Goal: Transaction & Acquisition: Purchase product/service

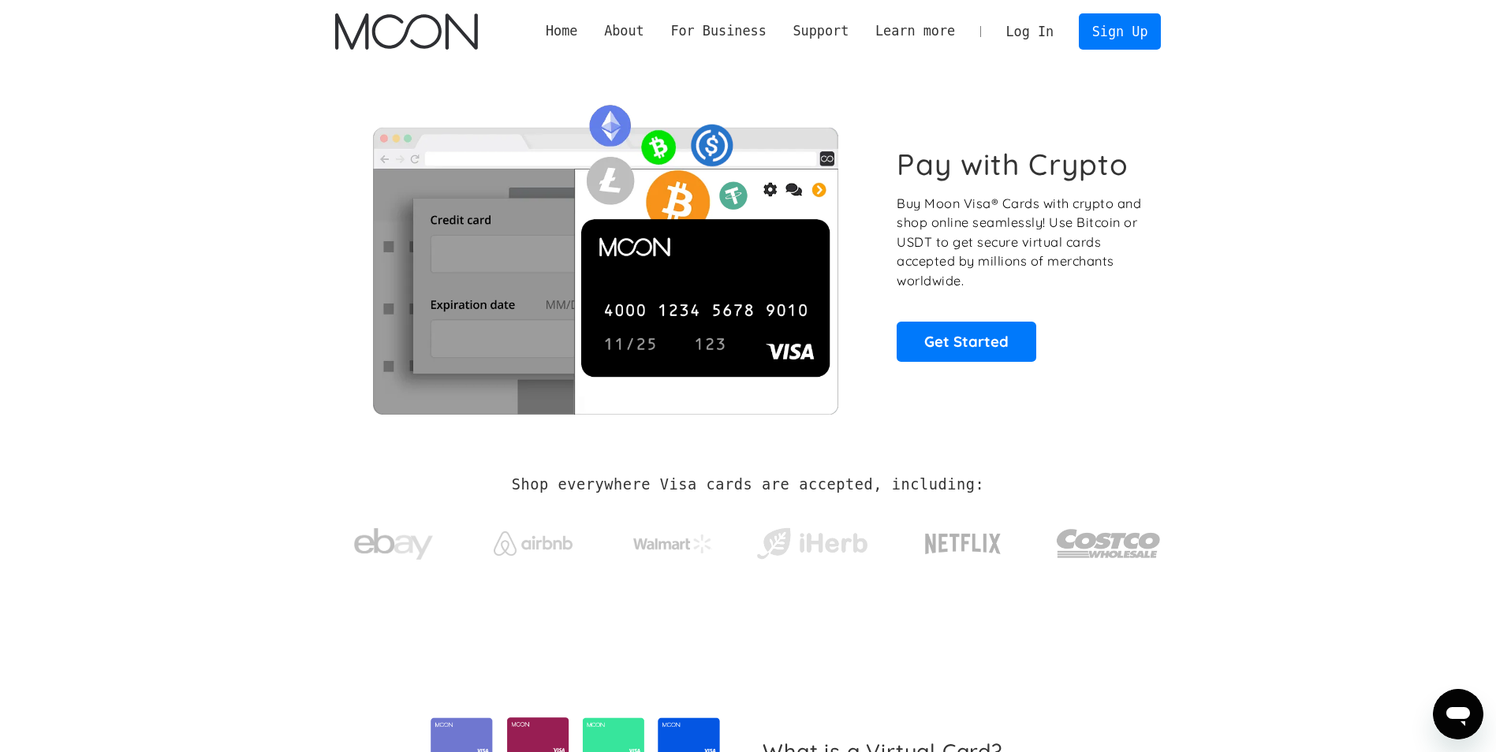
click at [1030, 39] on link "Log In" at bounding box center [1030, 31] width 74 height 35
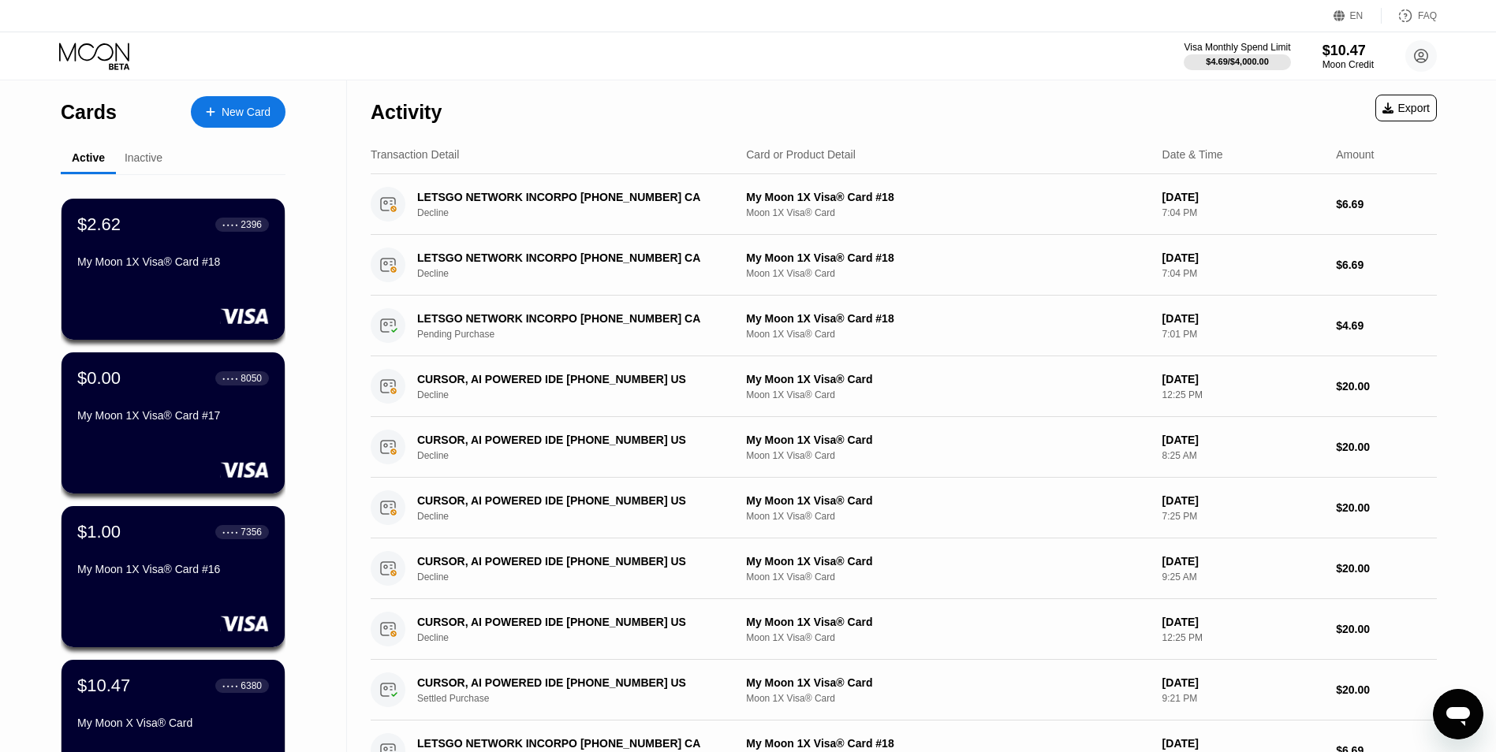
click at [226, 110] on div "New Card" at bounding box center [246, 112] width 49 height 13
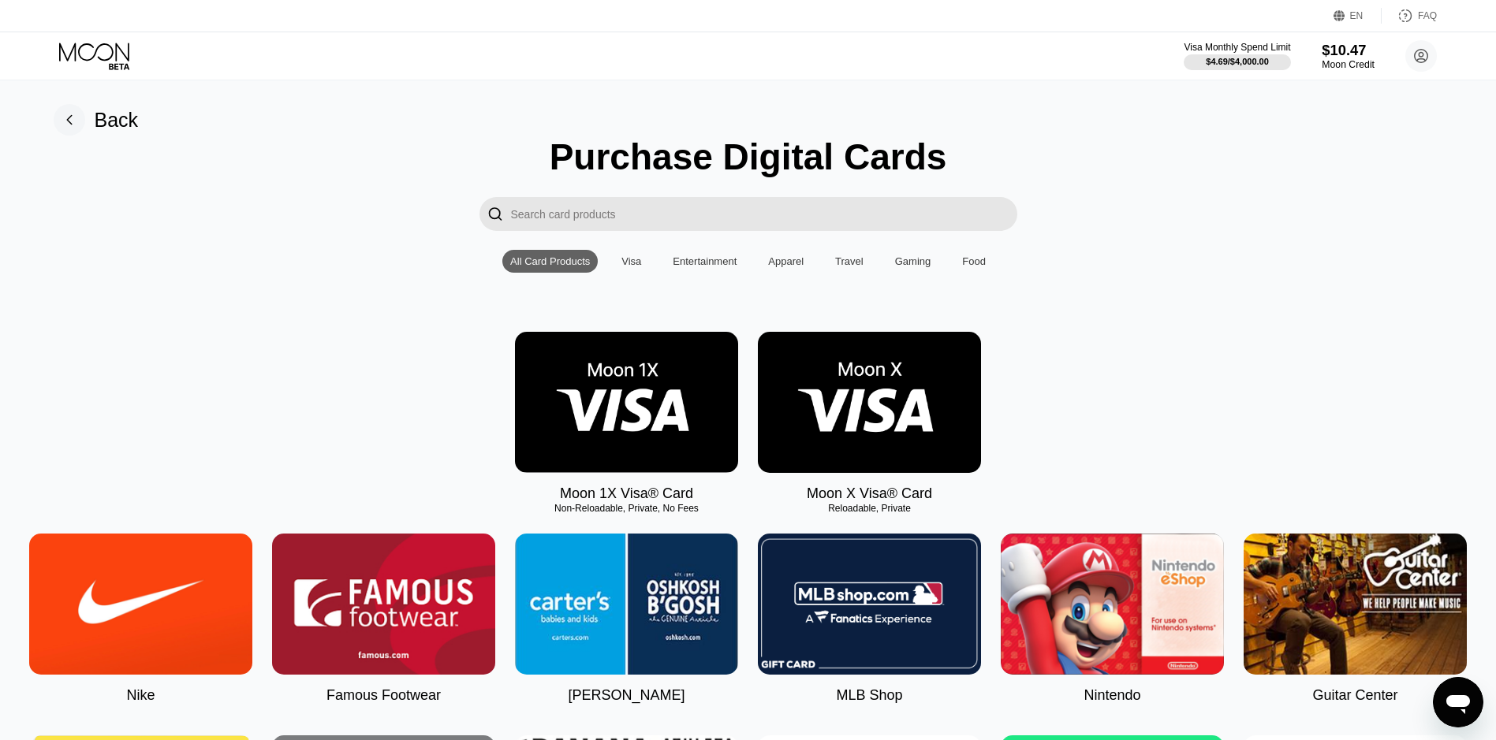
click at [1330, 54] on div "$10.47" at bounding box center [1347, 50] width 53 height 17
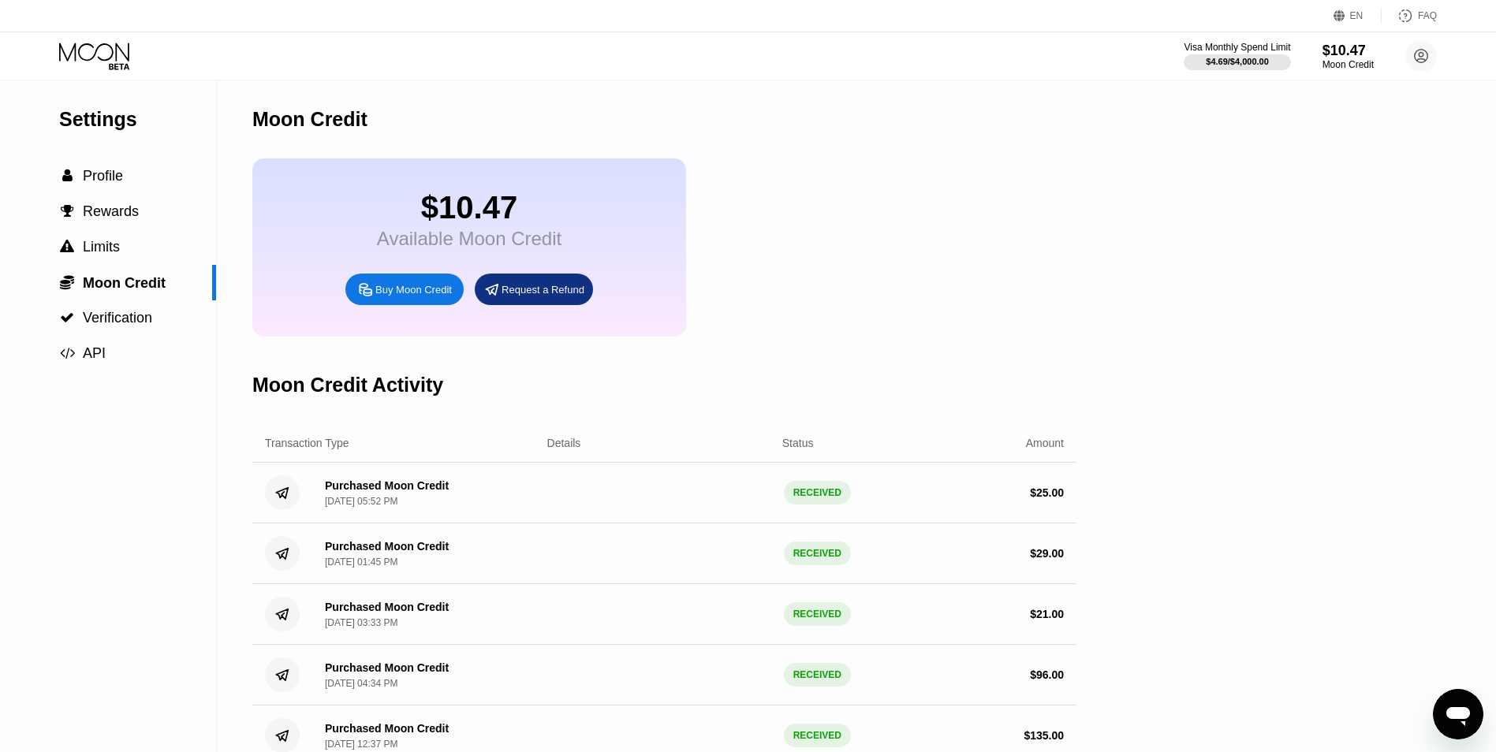
click at [404, 290] on div "Buy Moon Credit" at bounding box center [404, 290] width 118 height 32
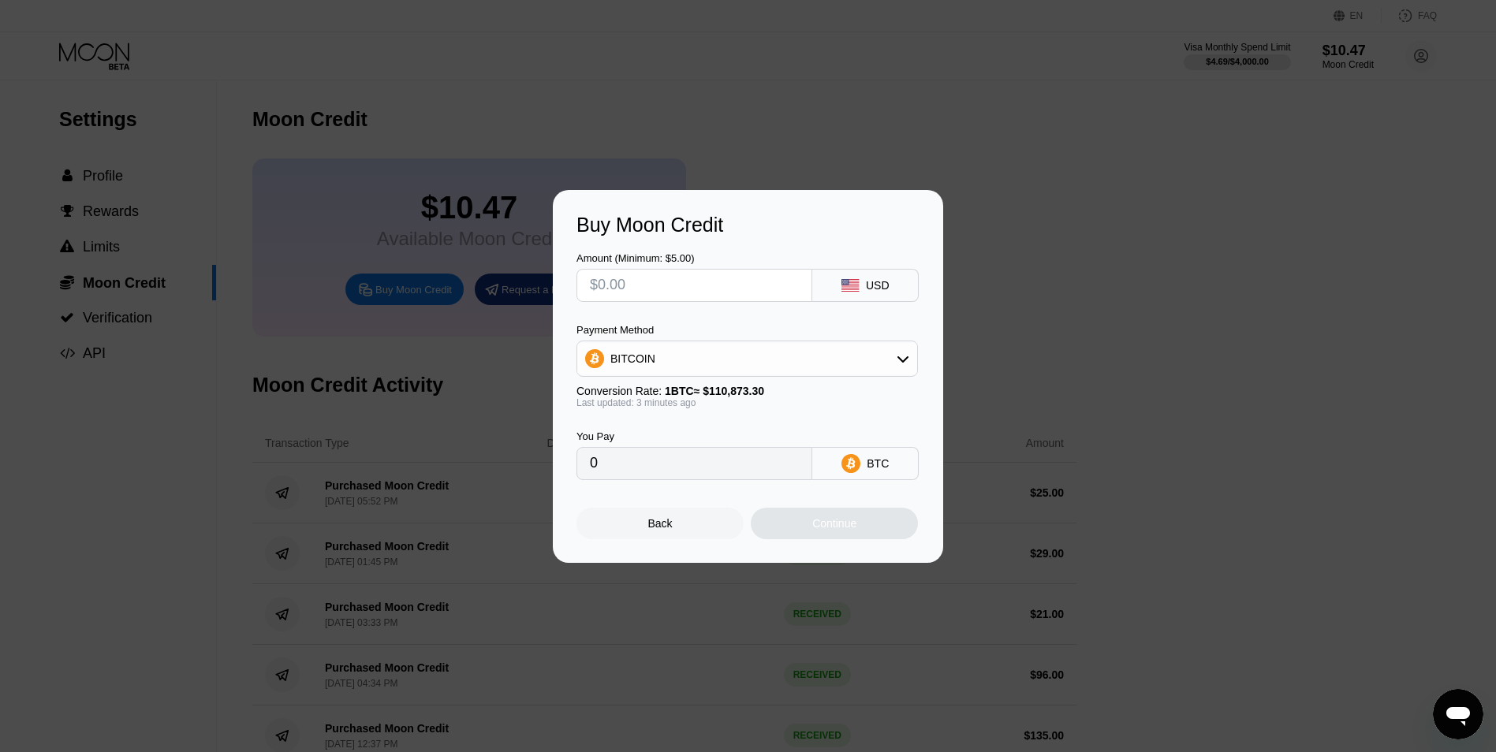
click at [669, 288] on input "text" at bounding box center [694, 286] width 209 height 32
type input "$3"
type input "0.00002706"
type input "$30"
type input "0.00027058"
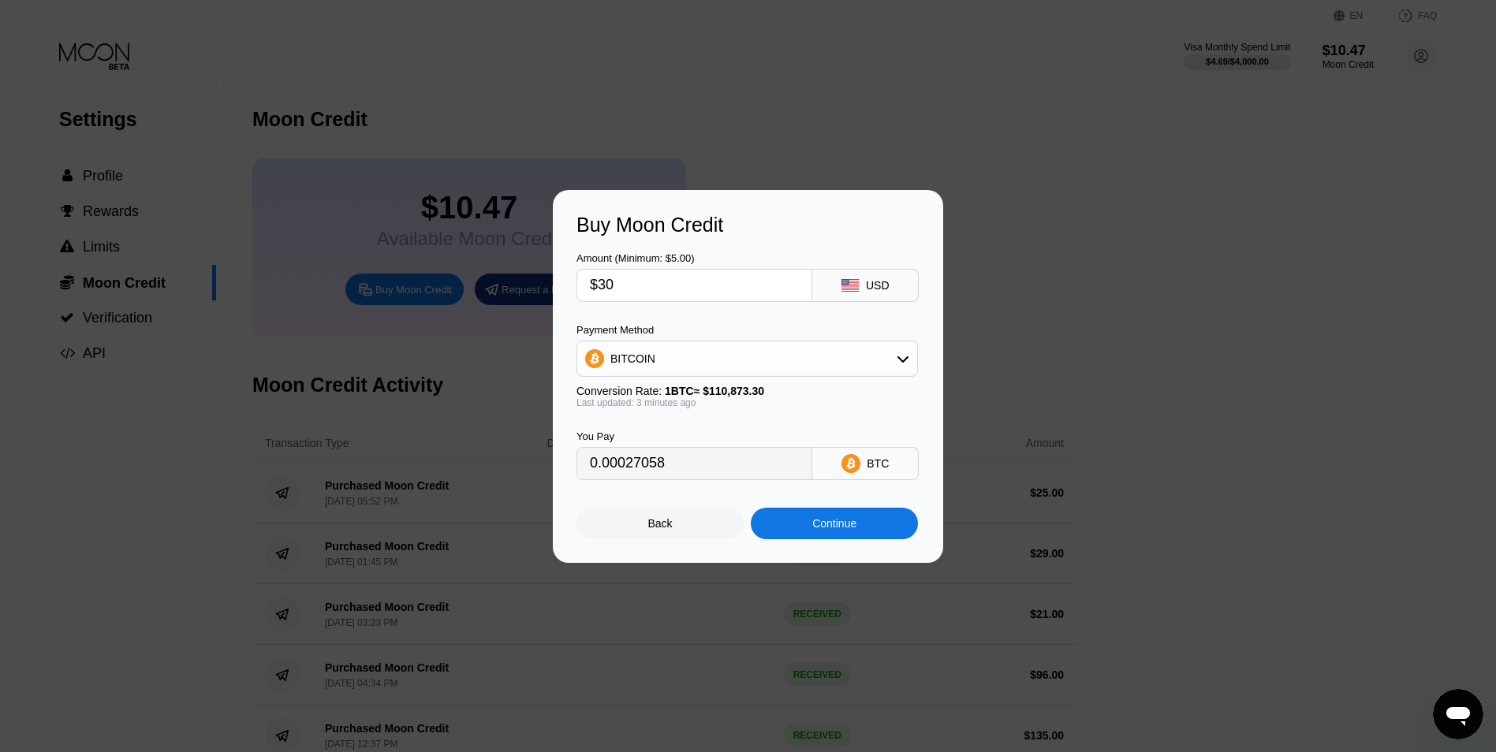
type input "$30"
click at [856, 526] on div "Continue" at bounding box center [834, 523] width 44 height 13
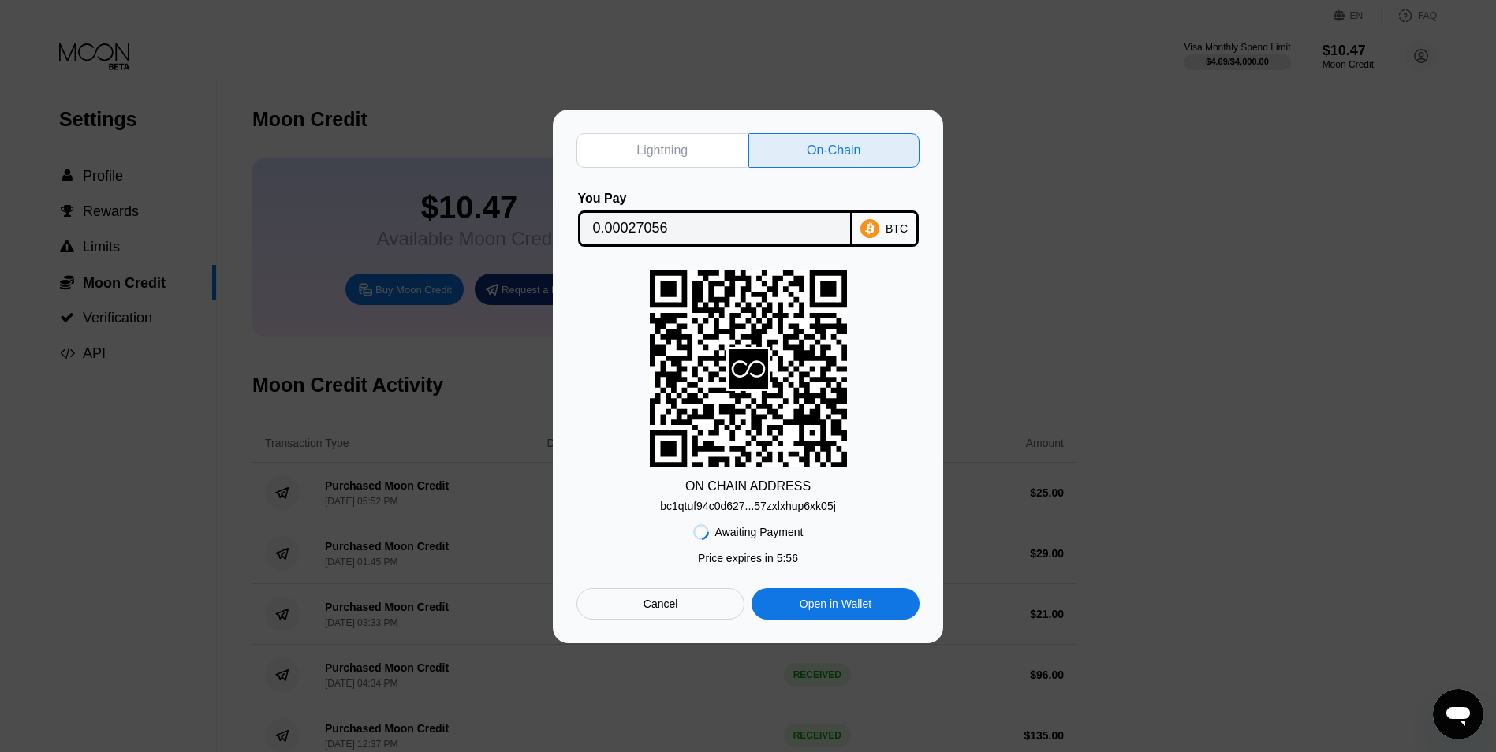
click at [806, 501] on div "bc1qtuf94c0d627...57zxlxhup6xk05j" at bounding box center [748, 506] width 176 height 13
click at [1007, 311] on div "Lightning On-Chain You Pay 0.00027056 BTC ON CHAIN ADDRESS bc1qtuf94c0d627...57…" at bounding box center [748, 377] width 1496 height 534
click at [699, 608] on div "Cancel" at bounding box center [660, 604] width 168 height 32
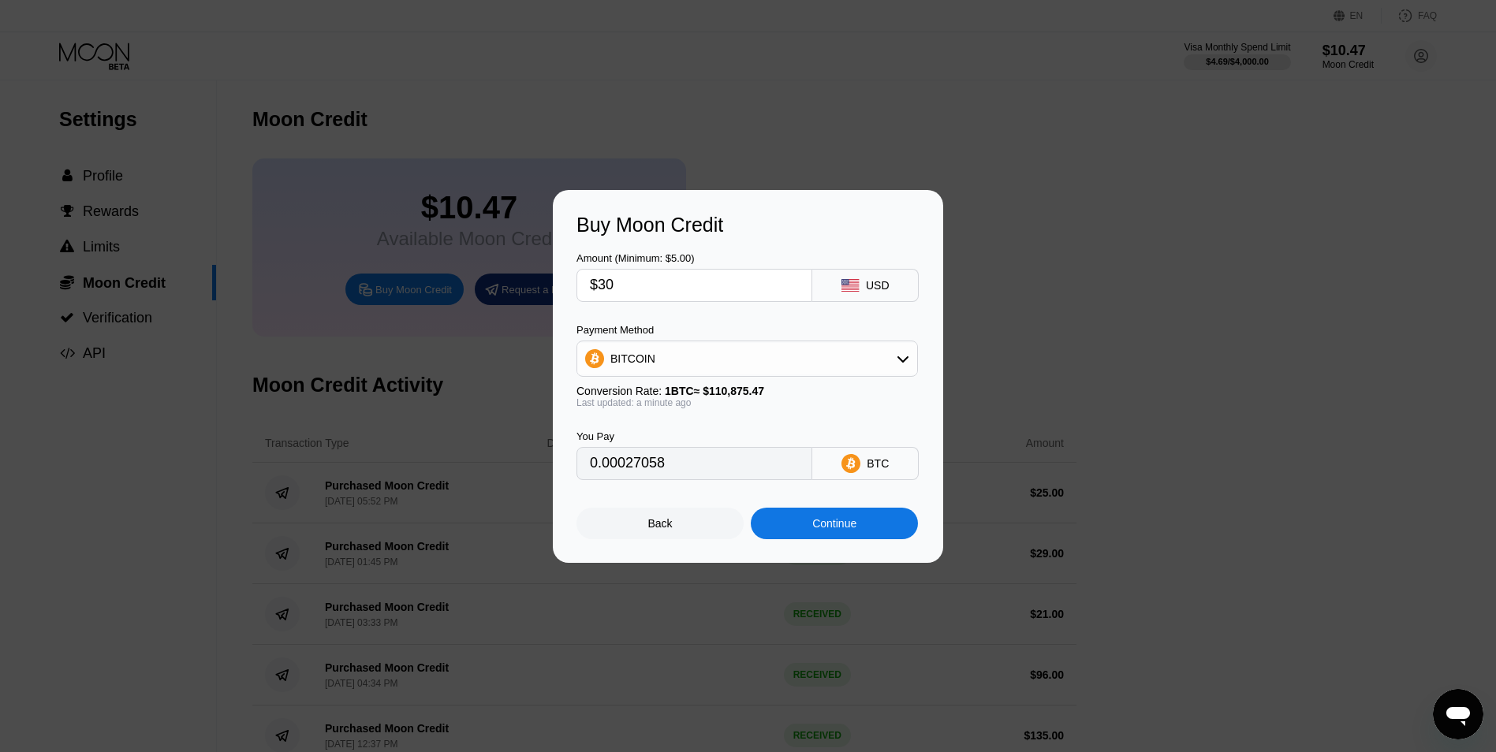
drag, startPoint x: 630, startPoint y: 291, endPoint x: 605, endPoint y: 290, distance: 25.2
click at [605, 290] on input "$30" at bounding box center [694, 286] width 209 height 32
type input "$32"
type input "0.00028862"
type input "$32"
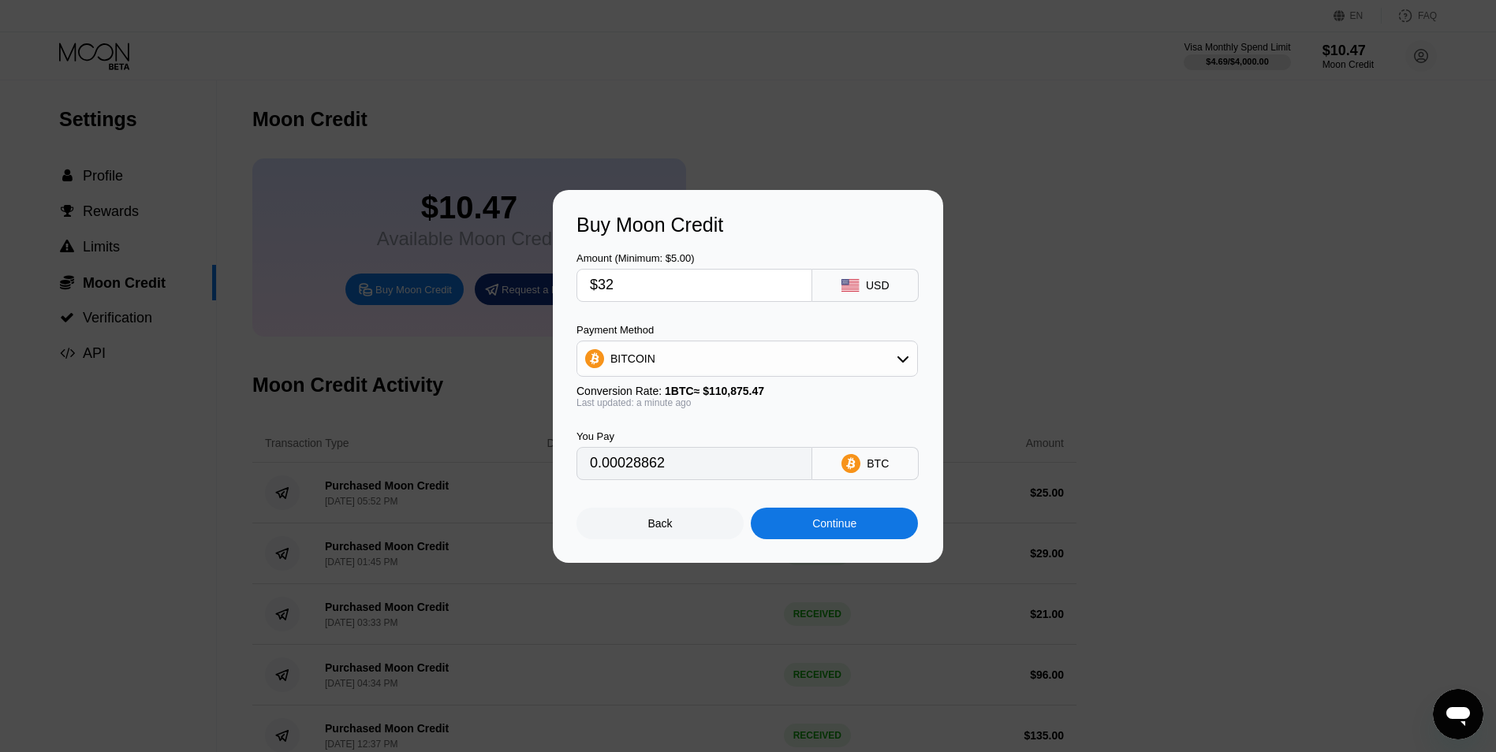
click at [848, 527] on div "Continue" at bounding box center [834, 523] width 44 height 13
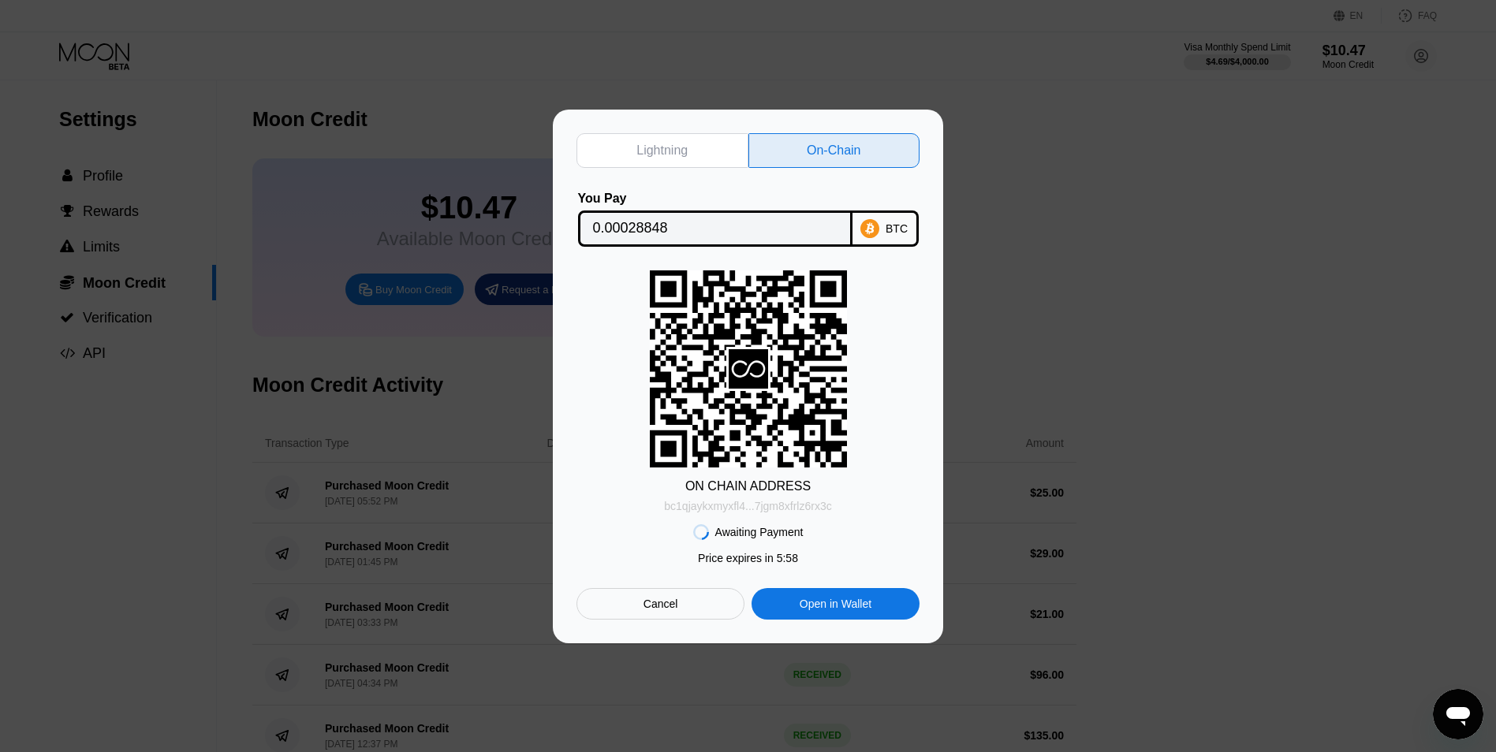
click at [774, 509] on div "bc1qjaykxmyxfl4...7jgm8xfrlz6rx3c" at bounding box center [747, 506] width 167 height 13
click at [635, 230] on input "0.00028848" at bounding box center [715, 229] width 244 height 32
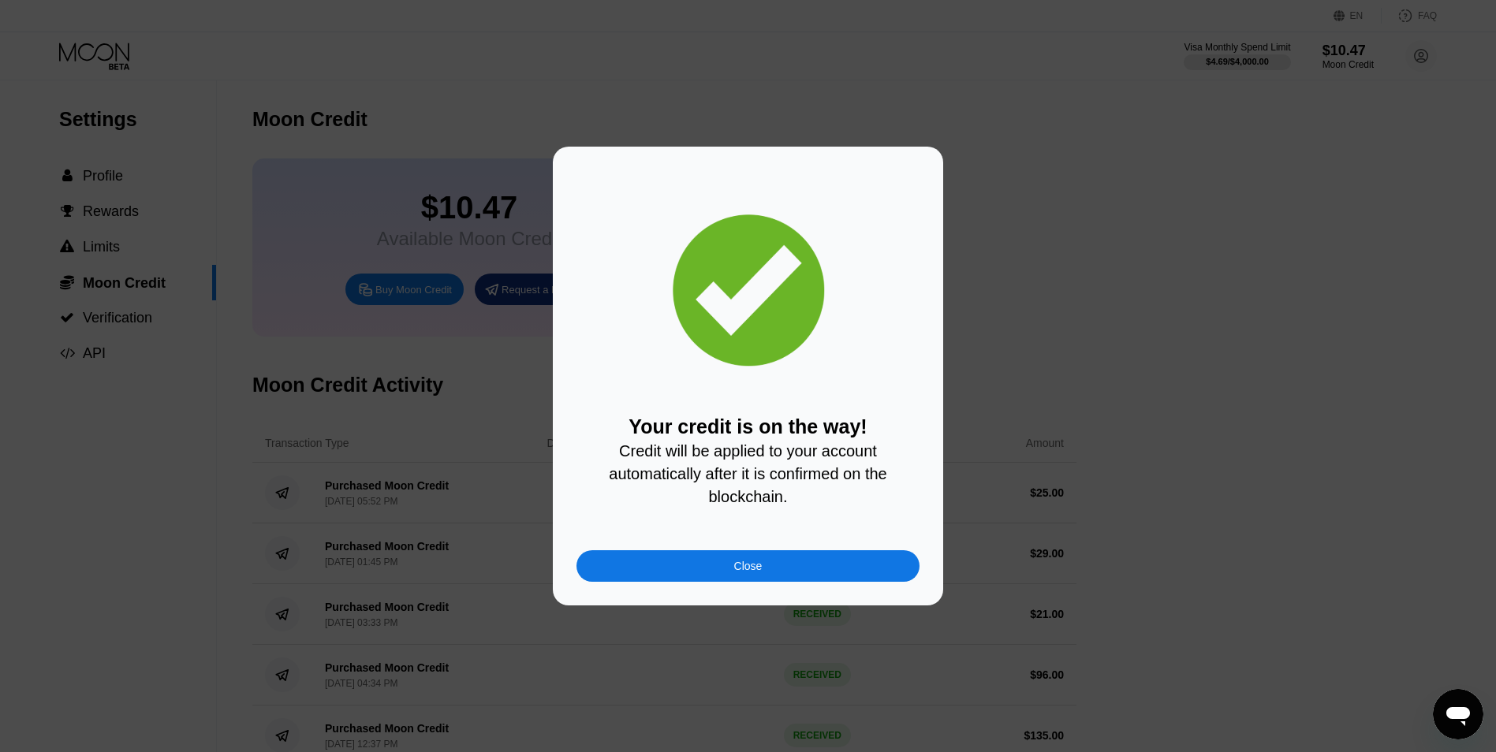
click at [766, 565] on div "Close" at bounding box center [747, 566] width 343 height 32
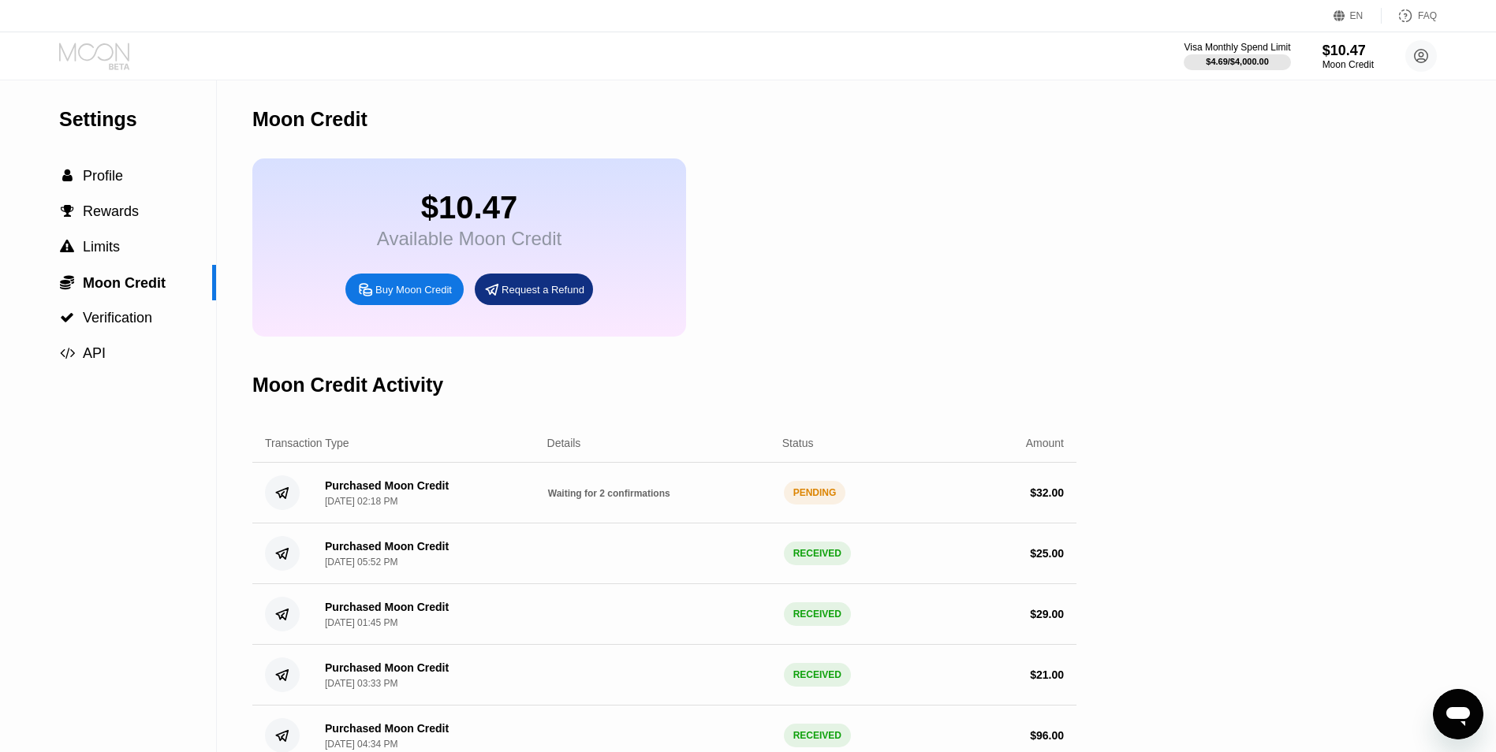
click at [95, 63] on icon at bounding box center [95, 57] width 73 height 28
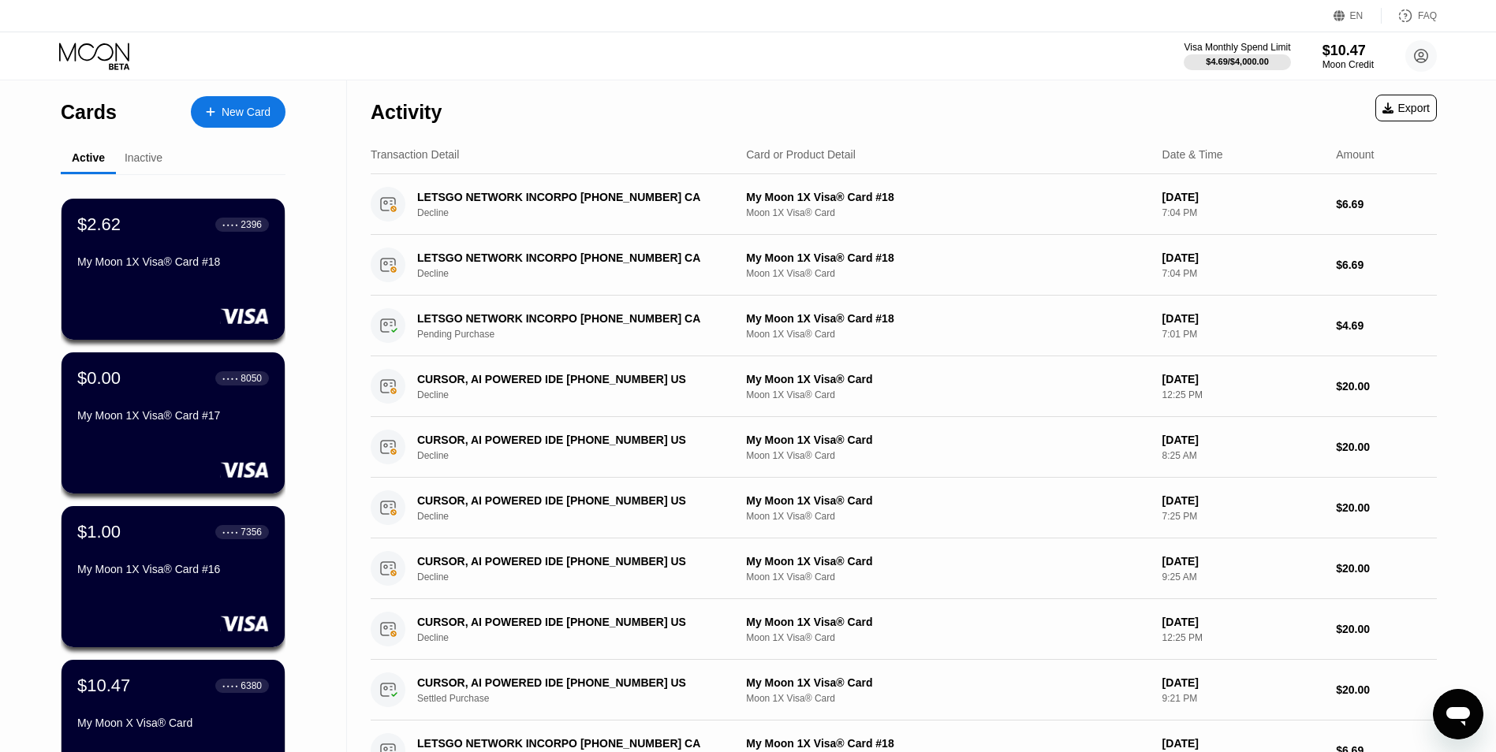
click at [95, 63] on icon at bounding box center [95, 57] width 73 height 28
click at [101, 75] on div "Visa Monthly Spend Limit $4.69 / $4,000.00 $42.48 Moon Credit [PERSON_NAME] [EM…" at bounding box center [748, 55] width 1496 height 47
click at [99, 52] on icon at bounding box center [95, 57] width 73 height 28
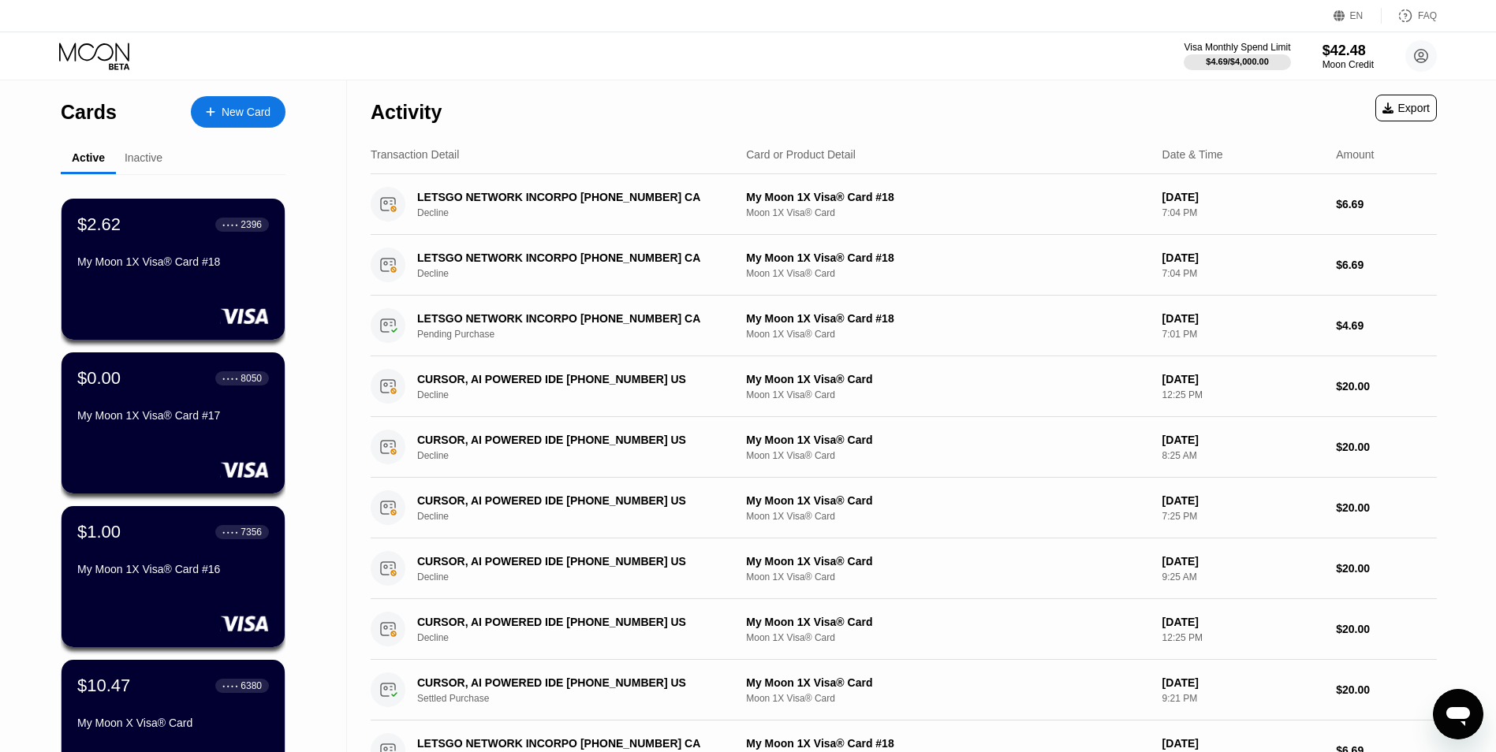
click at [99, 52] on icon at bounding box center [95, 57] width 73 height 28
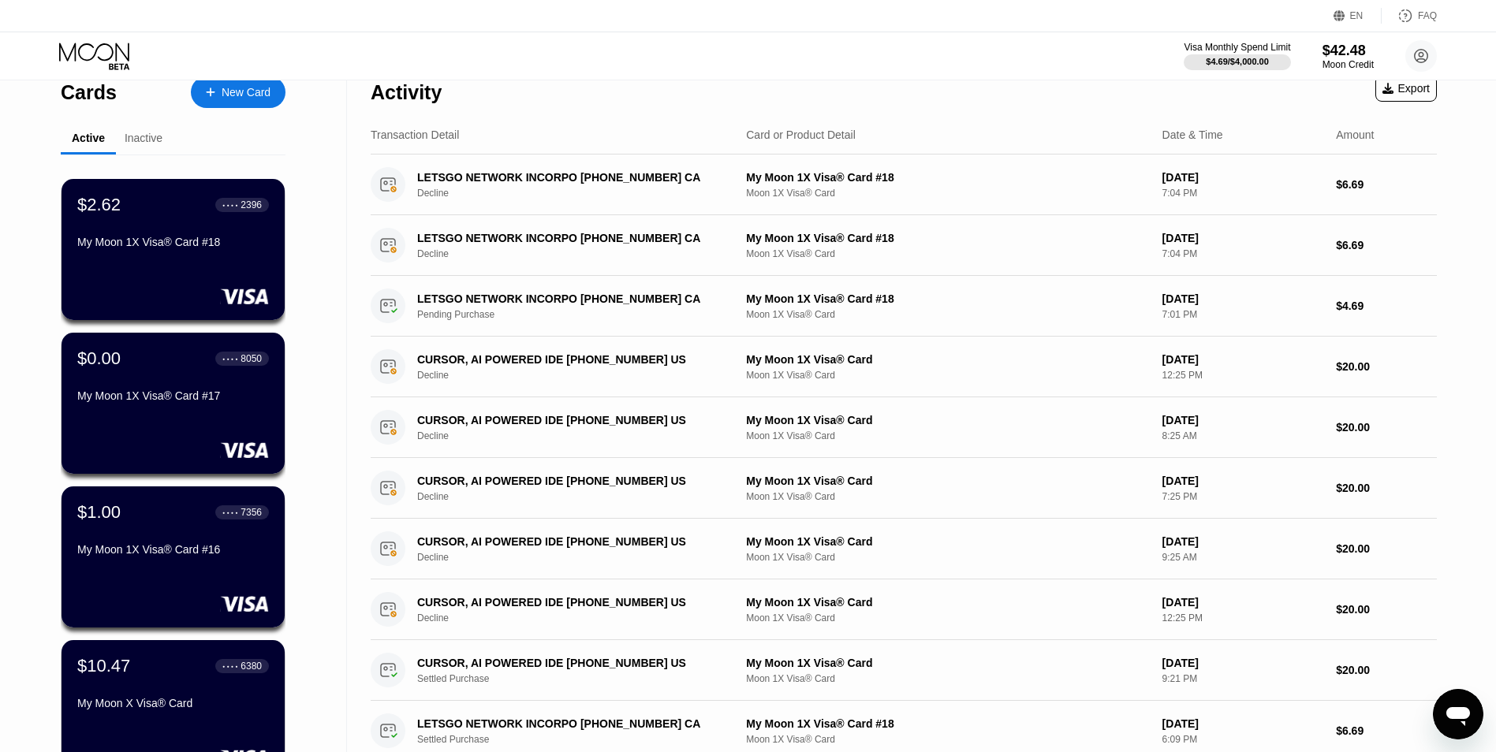
scroll to position [394, 0]
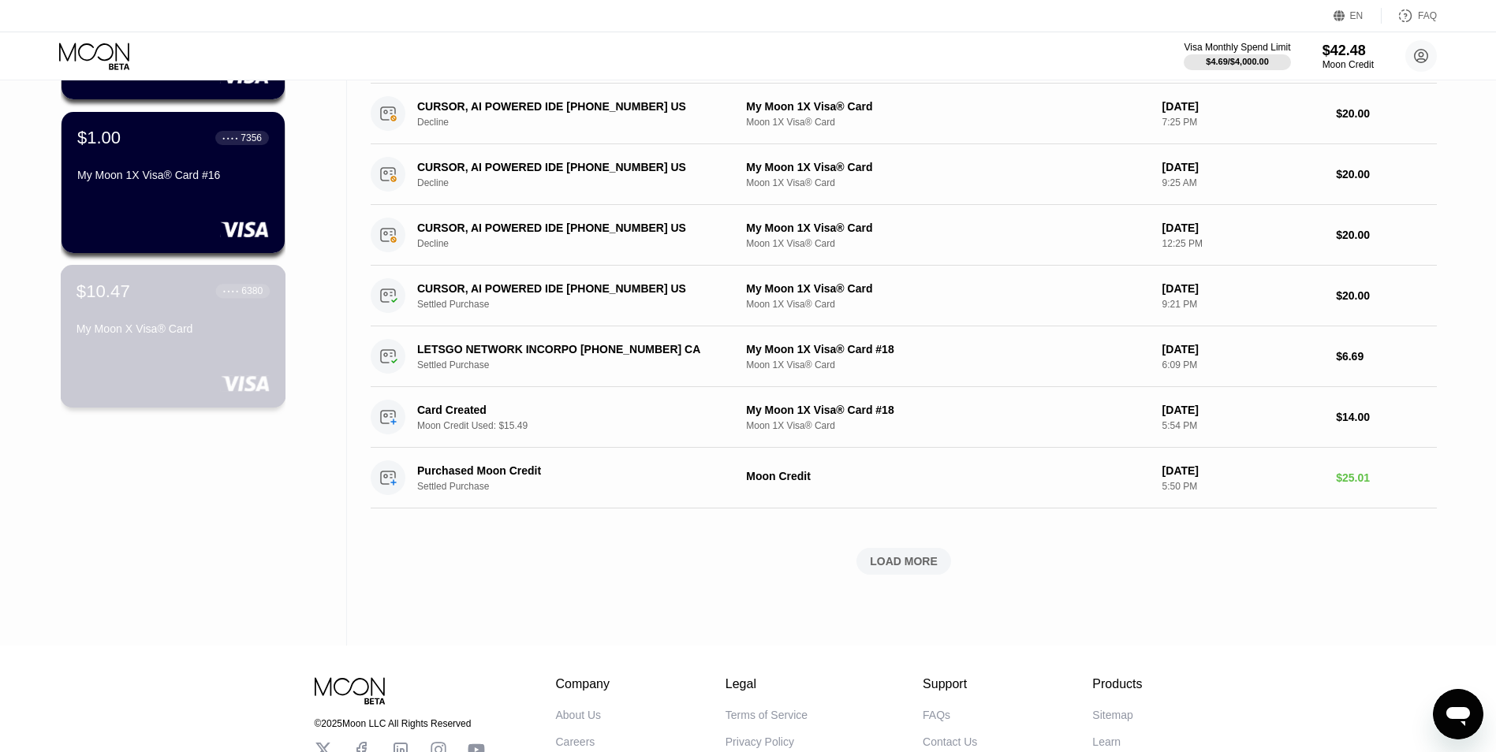
click at [184, 341] on div "My Moon X Visa® Card" at bounding box center [172, 331] width 193 height 19
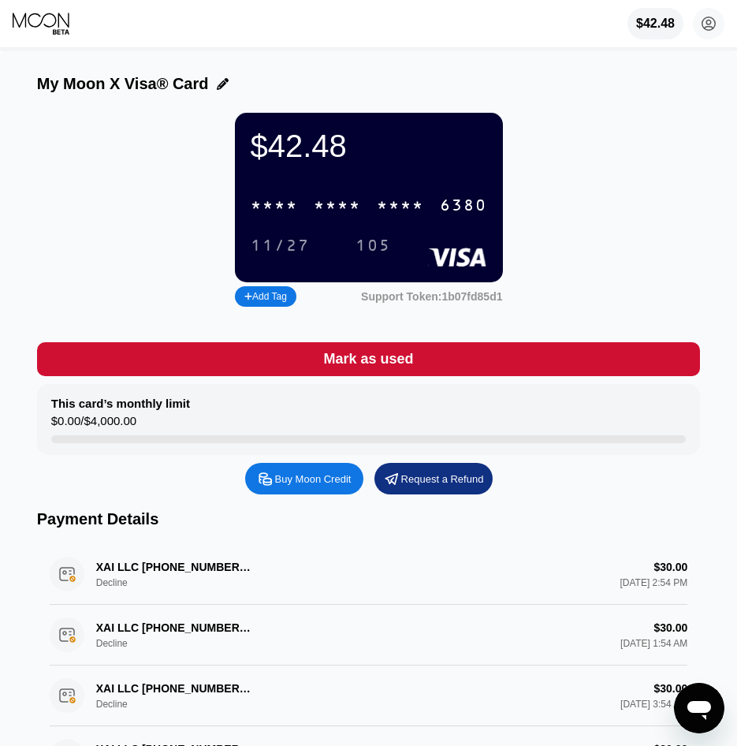
click at [57, 25] on icon at bounding box center [42, 24] width 59 height 24
